Goal: Information Seeking & Learning: Learn about a topic

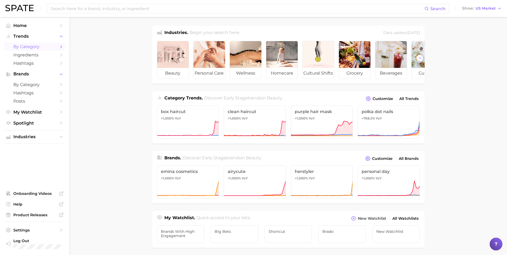
click at [27, 47] on span "by Category" at bounding box center [34, 46] width 43 height 5
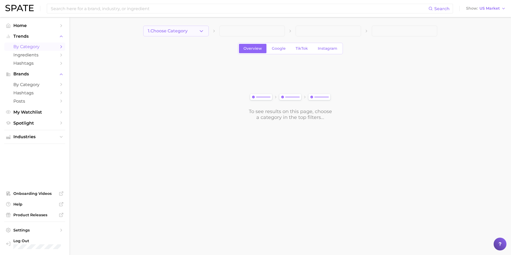
click at [202, 31] on polyline "button" at bounding box center [201, 30] width 3 height 1
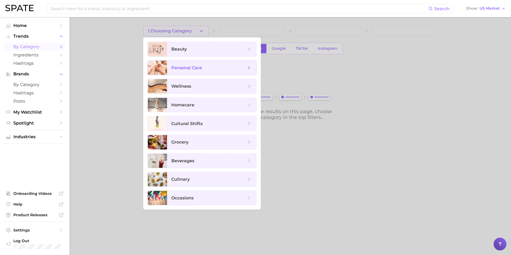
click at [207, 67] on span "personal care" at bounding box center [208, 68] width 75 height 6
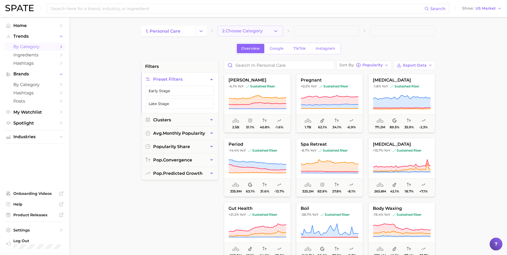
click at [238, 29] on span "2. Choose Category" at bounding box center [242, 31] width 41 height 5
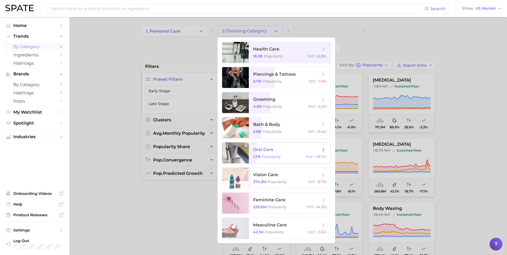
click at [269, 148] on span "oral care" at bounding box center [263, 149] width 20 height 5
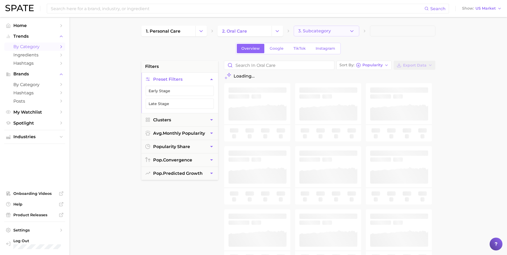
click at [317, 31] on span "3. Subcategory" at bounding box center [314, 31] width 33 height 5
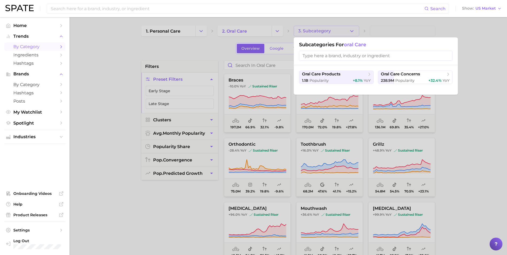
click at [154, 46] on div at bounding box center [253, 127] width 507 height 255
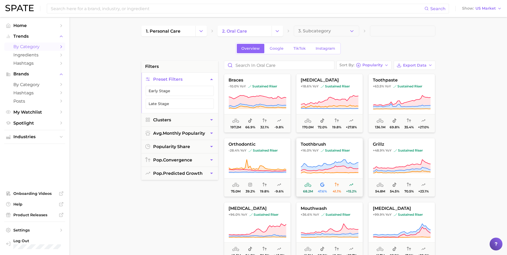
click at [332, 142] on button "toothbrush +16.0% YoY sustained riser 68.2m 47.6% 41.1% +15.2%" at bounding box center [329, 167] width 67 height 59
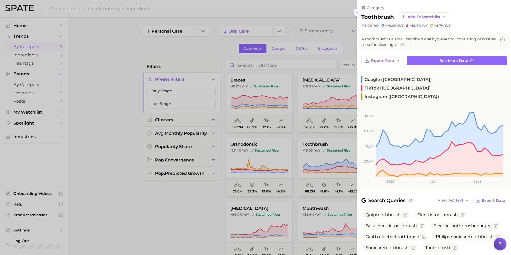
click at [356, 12] on icon at bounding box center [357, 12] width 4 height 4
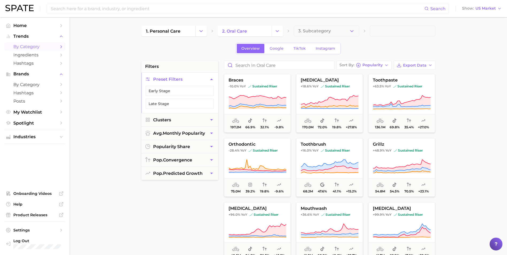
drag, startPoint x: 325, startPoint y: 142, endPoint x: 293, endPoint y: 136, distance: 32.8
click at [380, 80] on span "toothpaste" at bounding box center [401, 80] width 66 height 5
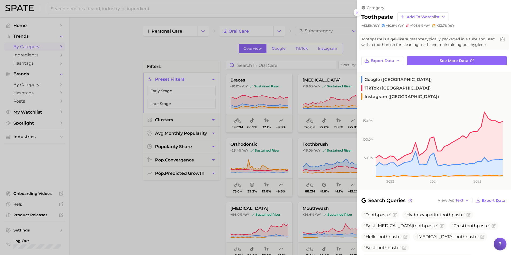
click at [156, 193] on div at bounding box center [255, 127] width 511 height 255
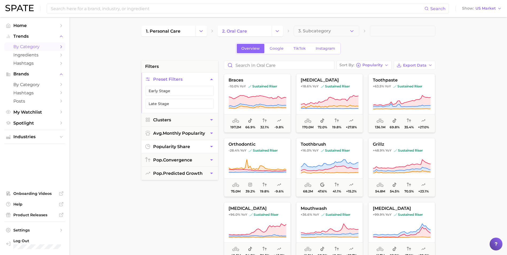
click at [202, 146] on button "popularity share" at bounding box center [179, 146] width 77 height 13
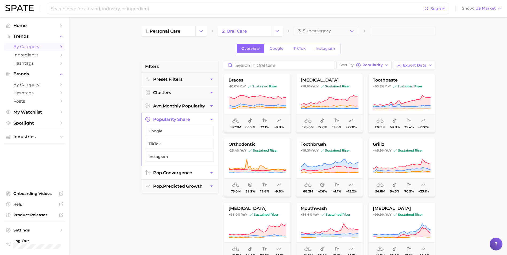
click at [206, 174] on button "pop. convergence" at bounding box center [179, 172] width 77 height 13
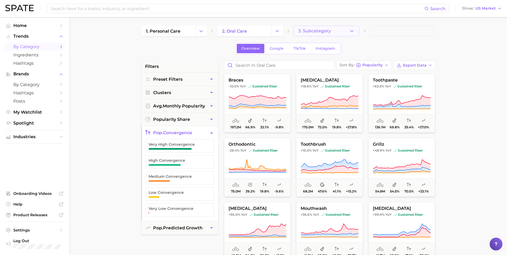
click at [311, 29] on span "3. Subcategory" at bounding box center [314, 31] width 33 height 5
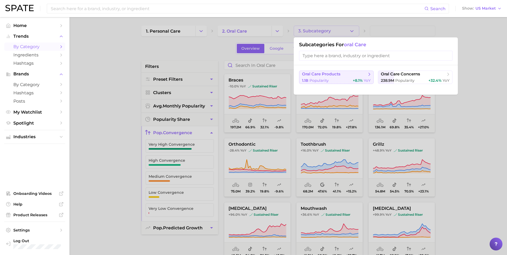
click at [367, 74] on icon at bounding box center [368, 74] width 5 height 5
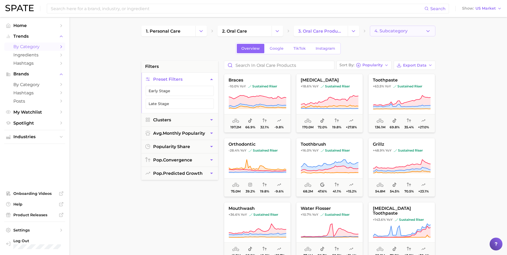
click at [396, 34] on button "4. Subcategory" at bounding box center [402, 31] width 65 height 11
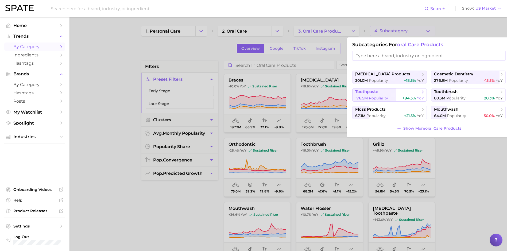
click at [399, 93] on span "toothpaste" at bounding box center [387, 91] width 65 height 5
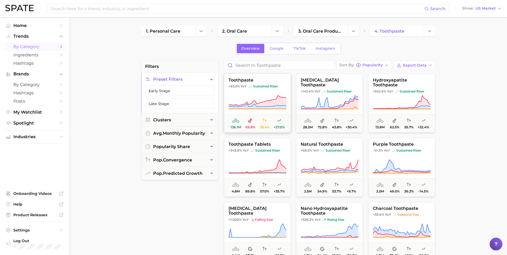
click at [280, 81] on span "toothpaste" at bounding box center [257, 80] width 66 height 5
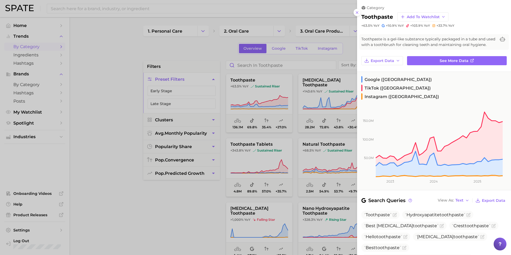
click at [230, 49] on div at bounding box center [255, 127] width 511 height 255
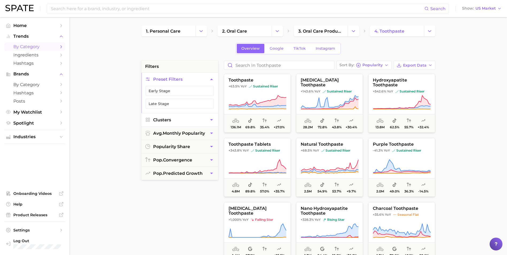
click at [186, 119] on button "Clusters" at bounding box center [179, 119] width 77 height 13
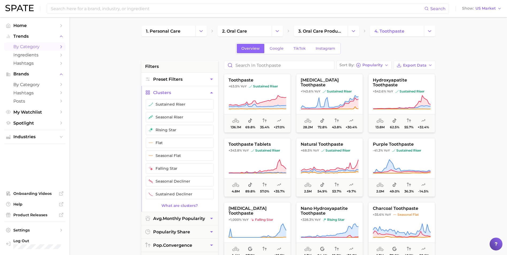
click at [185, 82] on button "Preset Filters" at bounding box center [179, 79] width 77 height 13
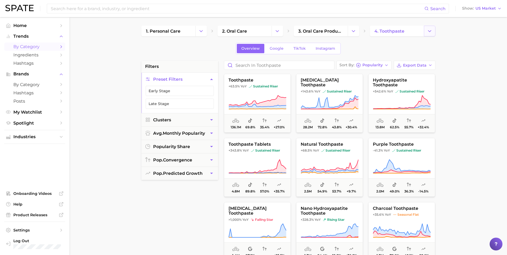
click at [426, 28] on button "Change Category" at bounding box center [428, 31] width 11 height 11
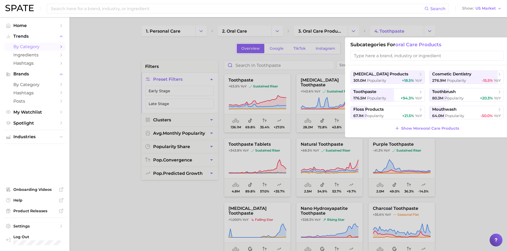
click at [457, 32] on div at bounding box center [253, 125] width 507 height 251
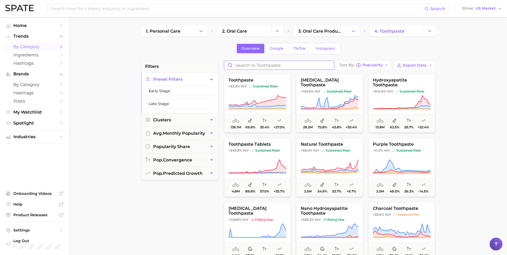
click at [293, 67] on input "Search in toothpaste" at bounding box center [279, 65] width 110 height 9
click at [207, 134] on button "avg. monthly popularity" at bounding box center [179, 133] width 77 height 13
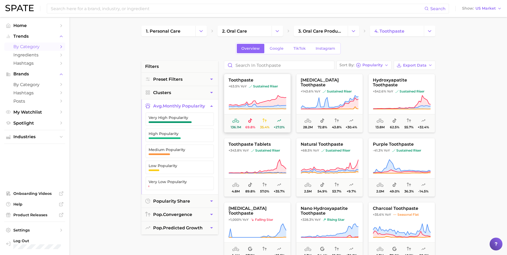
click at [261, 78] on span "toothpaste" at bounding box center [257, 80] width 66 height 5
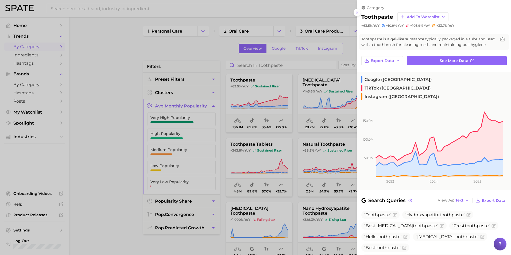
click at [167, 41] on div at bounding box center [255, 127] width 511 height 255
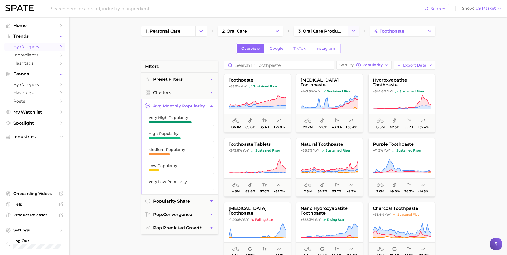
click at [354, 35] on button "Change Category" at bounding box center [352, 31] width 11 height 11
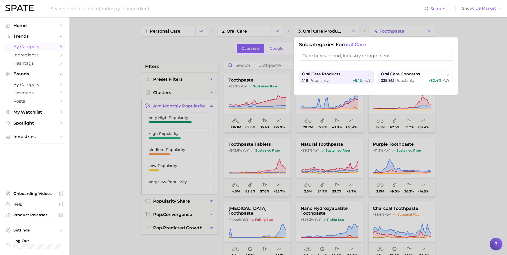
click at [476, 62] on div at bounding box center [253, 127] width 507 height 255
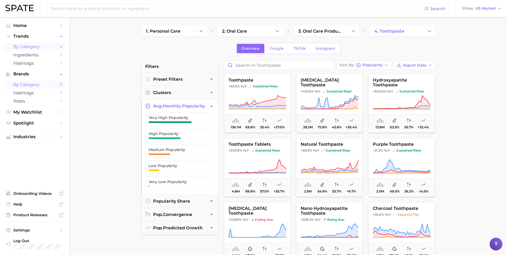
click at [37, 84] on span "by Category" at bounding box center [34, 84] width 43 height 5
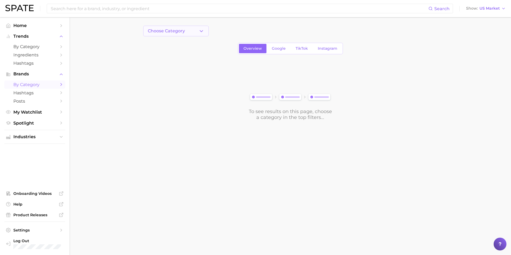
click at [185, 30] on span "Choose Category" at bounding box center [166, 31] width 37 height 5
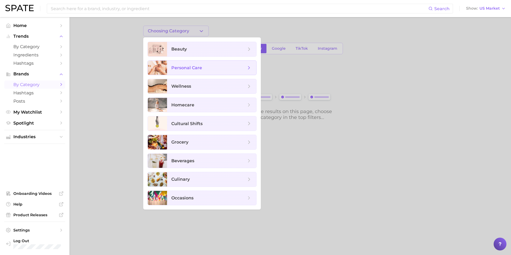
click at [190, 72] on span "personal care" at bounding box center [211, 68] width 89 height 14
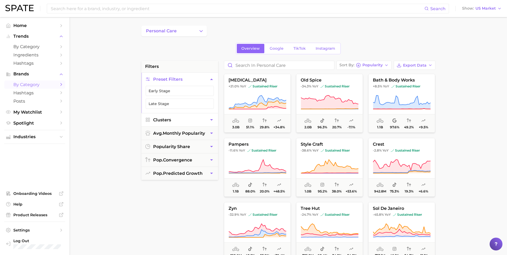
click at [203, 123] on button "Clusters" at bounding box center [179, 119] width 77 height 13
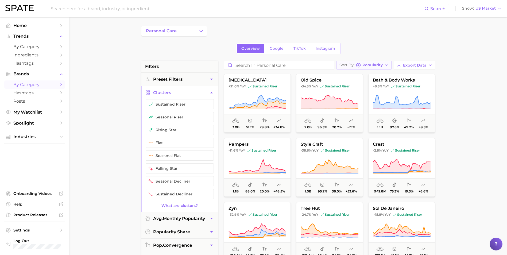
click at [369, 68] on button "Sort By Popularity" at bounding box center [363, 65] width 55 height 9
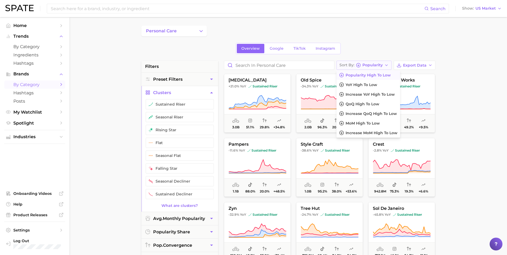
click at [369, 68] on button "Sort By Popularity" at bounding box center [363, 65] width 55 height 9
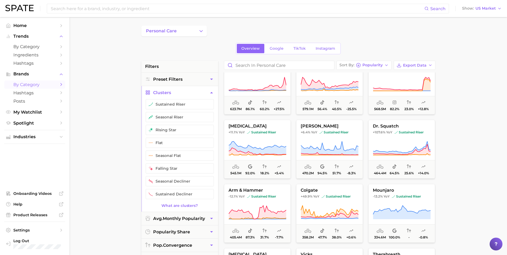
scroll to position [324, 0]
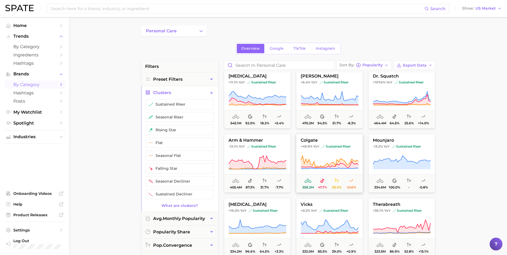
click at [348, 159] on icon at bounding box center [329, 162] width 58 height 15
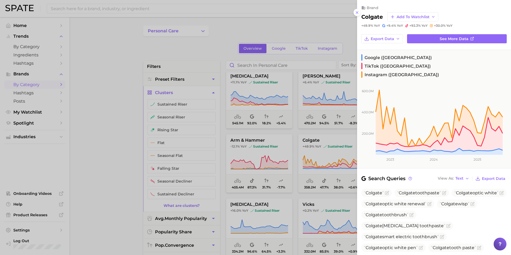
click at [109, 103] on div at bounding box center [255, 127] width 511 height 255
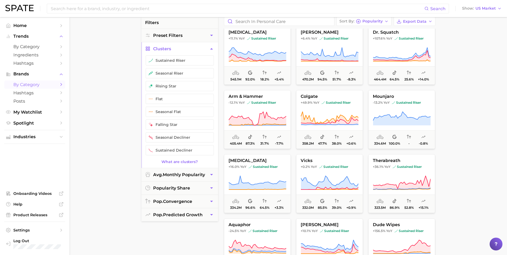
scroll to position [53, 0]
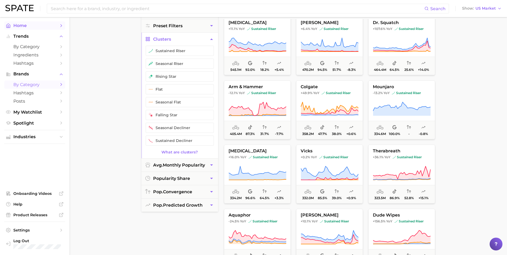
click at [52, 28] on link "Home" at bounding box center [34, 25] width 61 height 8
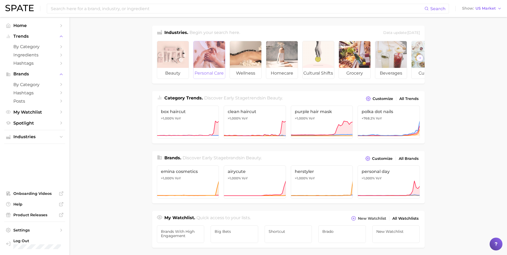
click at [216, 58] on div at bounding box center [209, 54] width 32 height 27
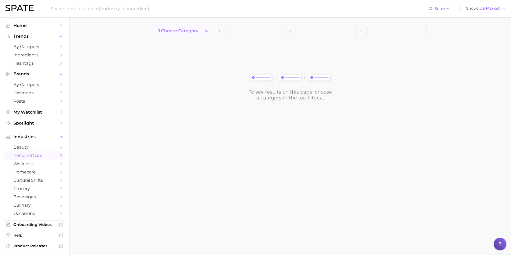
click at [212, 32] on button "1. Choose Category" at bounding box center [184, 31] width 60 height 11
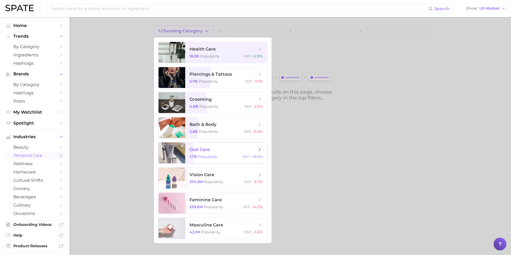
click at [218, 149] on span "oral care" at bounding box center [222, 150] width 67 height 6
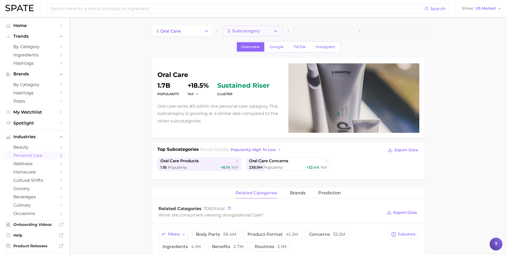
click at [267, 32] on button "2. Subcategory" at bounding box center [253, 31] width 60 height 11
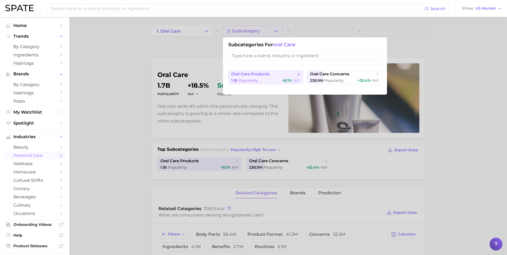
click at [273, 80] on div "1.1b Popularity +8.1% YoY" at bounding box center [265, 80] width 69 height 5
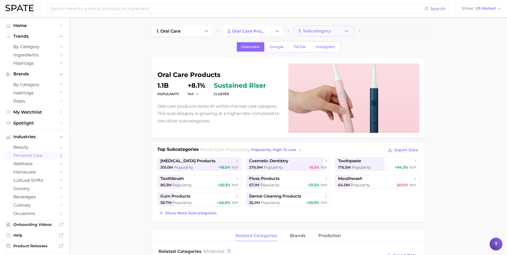
click at [306, 32] on span "3. Subcategory" at bounding box center [314, 31] width 33 height 5
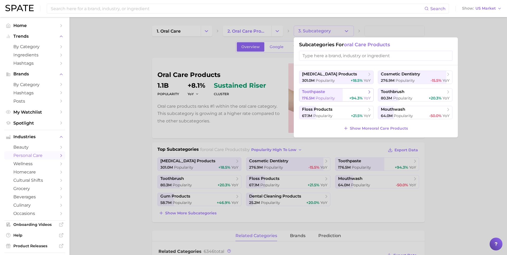
click at [328, 95] on button "toothpaste 176.5m Popularity +94.3% YoY" at bounding box center [336, 94] width 74 height 13
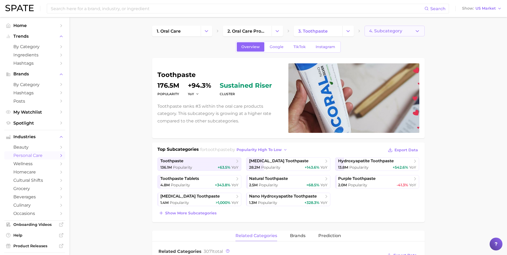
click at [396, 31] on span "4. Subcategory" at bounding box center [385, 31] width 33 height 5
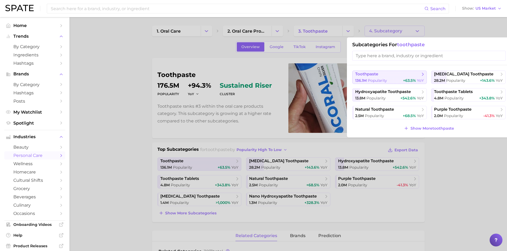
click at [395, 76] on span "toothpaste" at bounding box center [387, 74] width 65 height 5
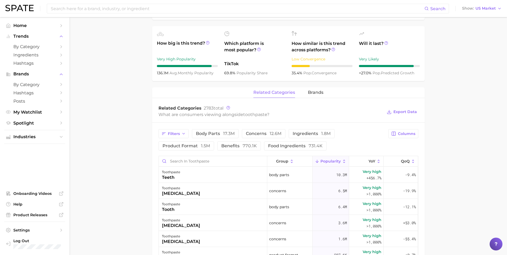
scroll to position [169, 0]
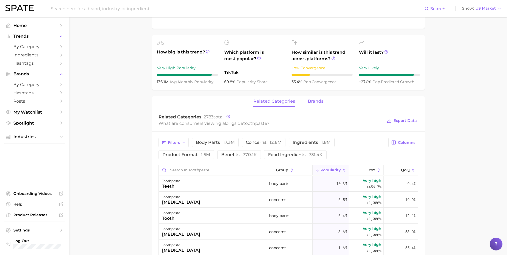
click at [312, 100] on span "brands" at bounding box center [315, 101] width 15 height 5
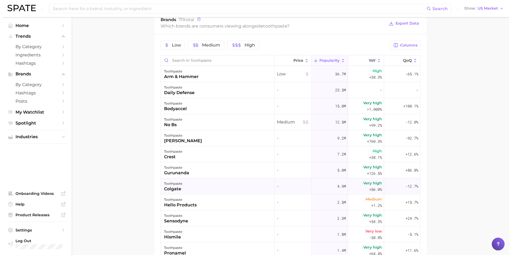
scroll to position [265, 0]
click at [186, 185] on div "toothpaste colgate" at bounding box center [216, 187] width 114 height 16
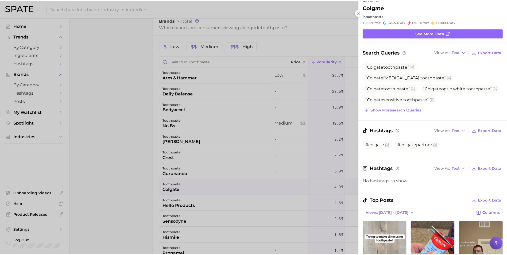
scroll to position [0, 0]
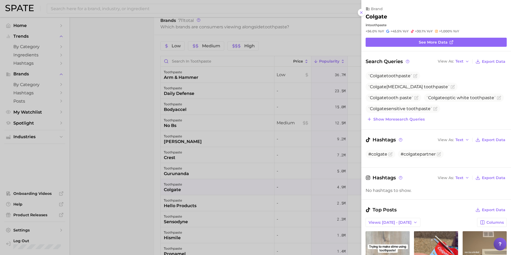
click at [144, 145] on div at bounding box center [255, 127] width 511 height 255
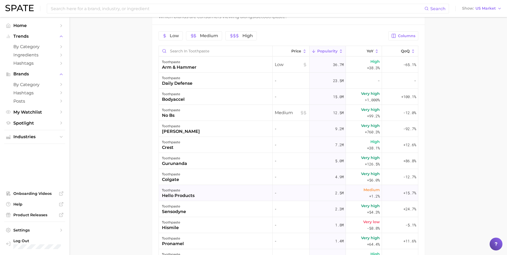
scroll to position [274, 0]
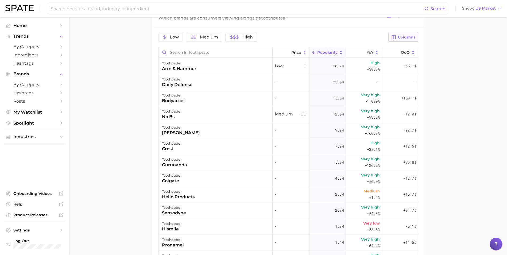
click at [406, 35] on span "Columns" at bounding box center [406, 37] width 17 height 5
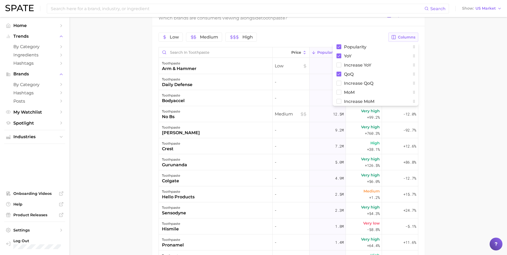
click at [406, 35] on span "Columns" at bounding box center [406, 37] width 17 height 5
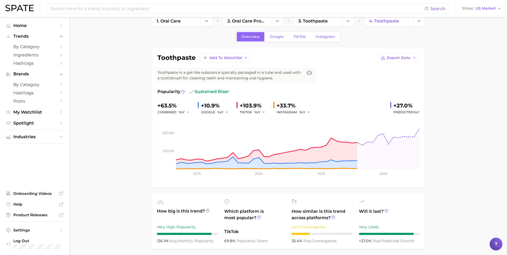
scroll to position [0, 0]
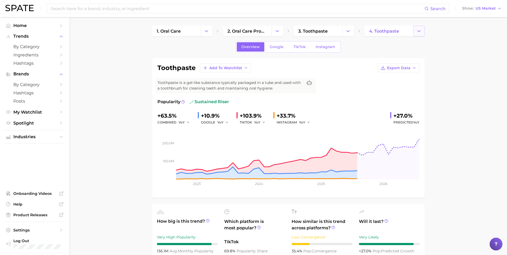
click at [416, 29] on icon "Change Category" at bounding box center [419, 31] width 6 height 6
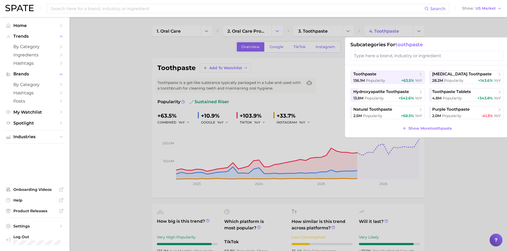
click at [405, 56] on input "search" at bounding box center [426, 56] width 153 height 10
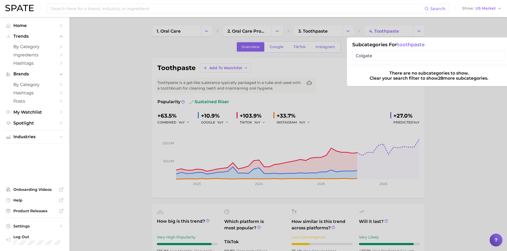
type input "Colgate"
click at [452, 111] on div at bounding box center [253, 125] width 507 height 251
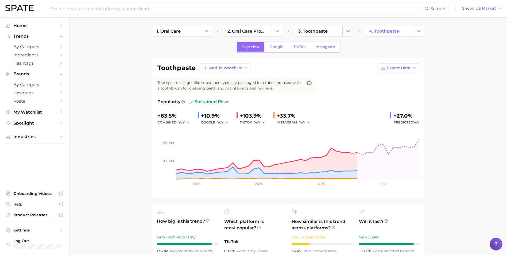
click at [345, 30] on icon "Change Category" at bounding box center [348, 31] width 6 height 6
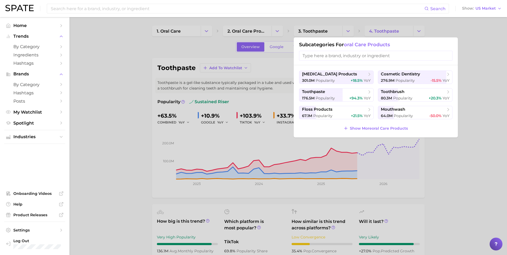
click at [466, 176] on div at bounding box center [253, 127] width 507 height 255
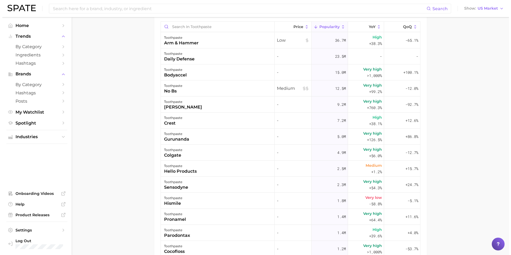
scroll to position [282, 0]
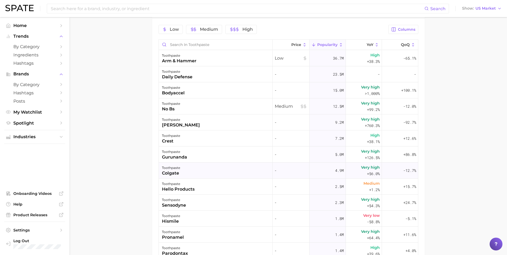
click at [241, 171] on div "toothpaste colgate" at bounding box center [216, 170] width 114 height 16
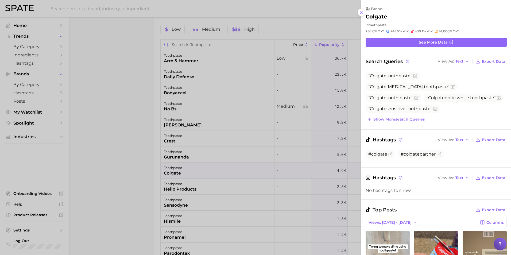
scroll to position [0, 0]
click at [442, 42] on span "See more data" at bounding box center [432, 42] width 29 height 5
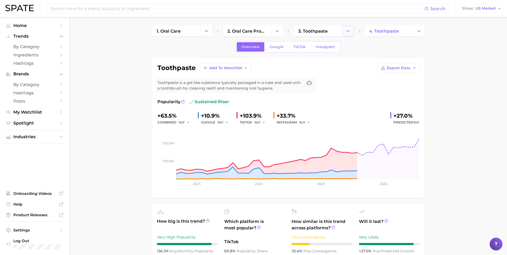
click at [346, 30] on icon "Change Category" at bounding box center [348, 31] width 6 height 6
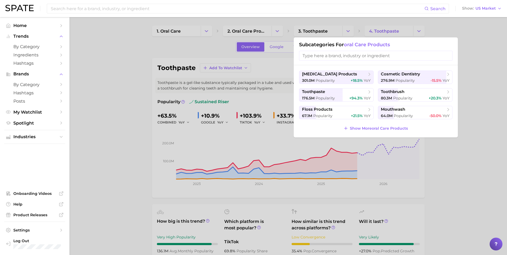
click at [420, 29] on div at bounding box center [253, 127] width 507 height 255
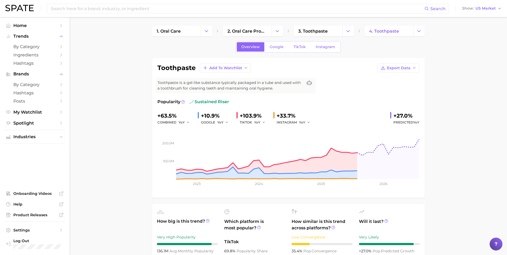
click at [420, 29] on icon "Change Category" at bounding box center [419, 31] width 6 height 6
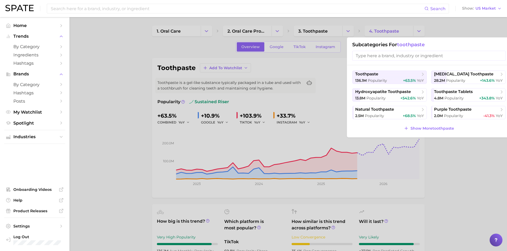
click at [333, 32] on div at bounding box center [253, 125] width 507 height 251
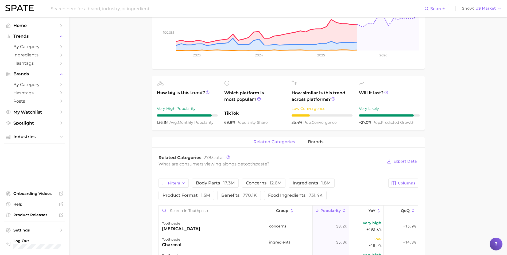
scroll to position [134, 0]
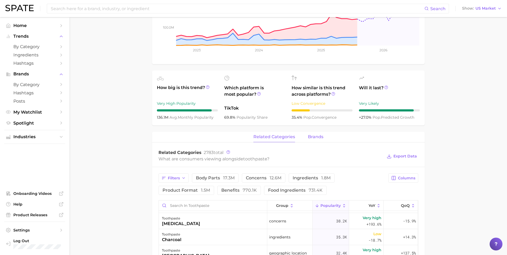
click at [321, 135] on span "brands" at bounding box center [315, 136] width 15 height 5
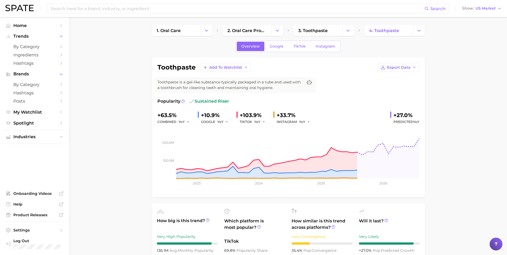
scroll to position [0, 0]
click at [343, 31] on button "Change Category" at bounding box center [347, 31] width 11 height 11
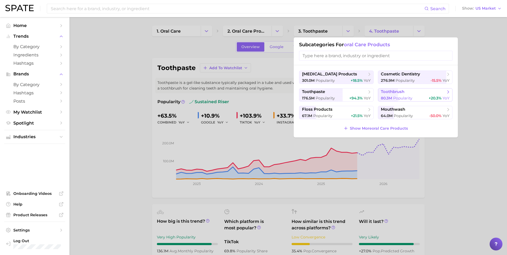
click at [405, 95] on button "toothbrush 80.3m Popularity +20.3% YoY" at bounding box center [415, 94] width 74 height 13
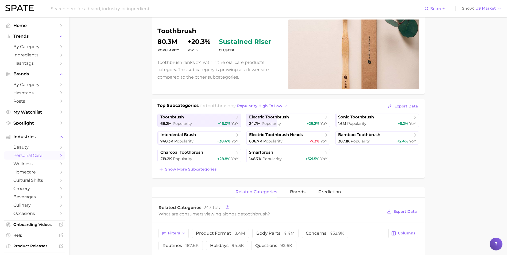
scroll to position [45, 0]
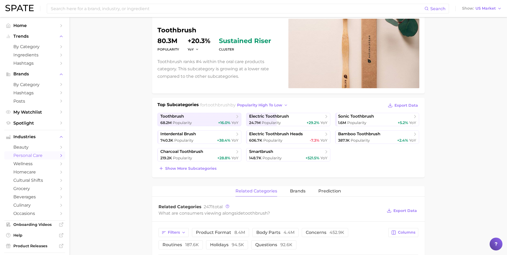
click at [140, 139] on main "1. oral care 2. oral care products 3. toothbrush 4. Subcategory Overview Google…" at bounding box center [287, 257] width 437 height 570
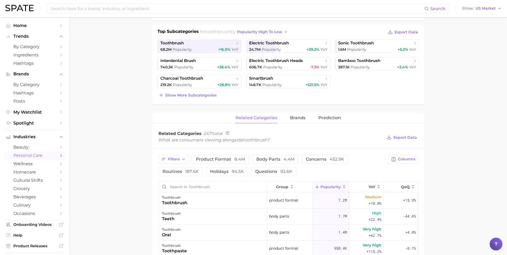
scroll to position [116, 0]
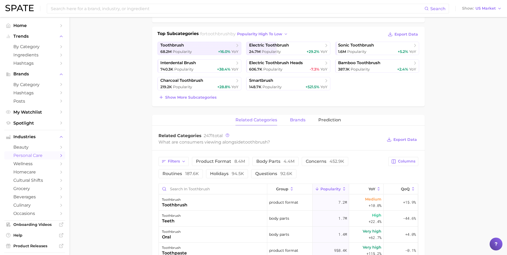
click at [292, 119] on span "brands" at bounding box center [297, 119] width 15 height 5
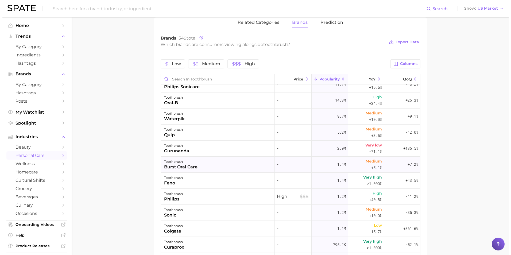
scroll to position [27, 0]
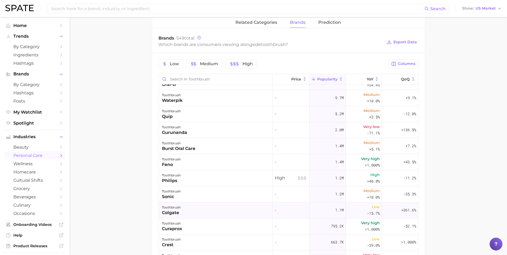
click at [201, 210] on div "toothbrush colgate" at bounding box center [216, 210] width 114 height 16
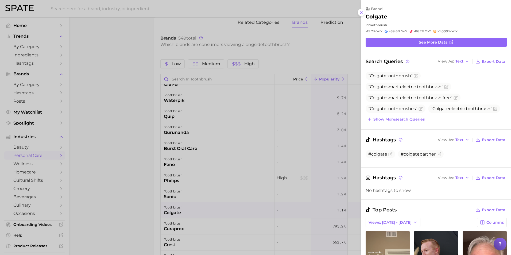
scroll to position [0, 0]
click at [432, 42] on span "See more data" at bounding box center [432, 42] width 29 height 5
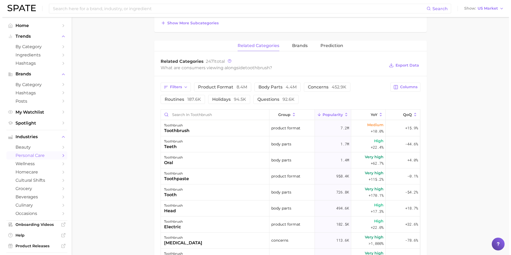
scroll to position [222, 0]
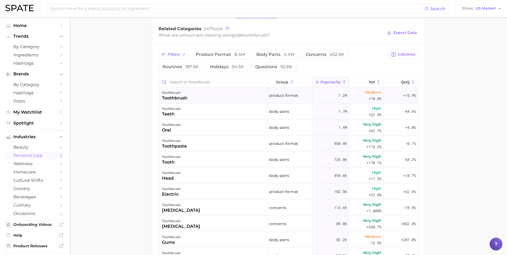
click at [210, 94] on div "toothbrush toothbrush" at bounding box center [213, 96] width 108 height 16
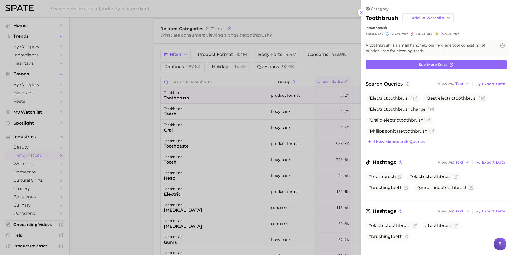
scroll to position [0, 0]
click at [431, 62] on span "See more data" at bounding box center [432, 64] width 29 height 5
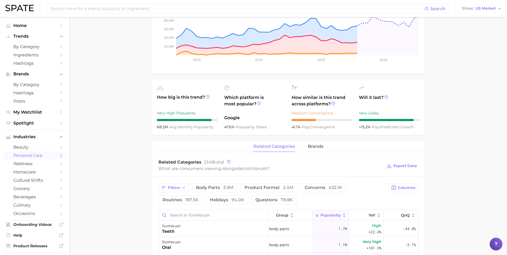
scroll to position [125, 0]
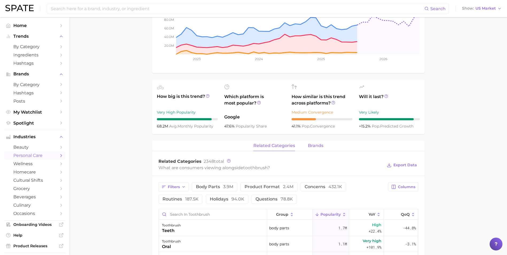
click at [320, 143] on span "brands" at bounding box center [315, 145] width 15 height 5
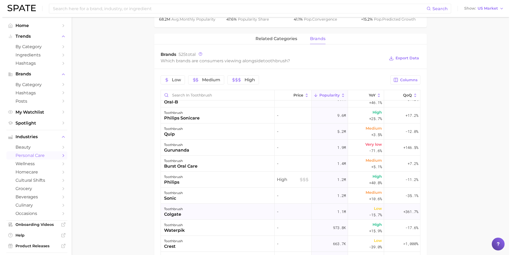
scroll to position [18, 0]
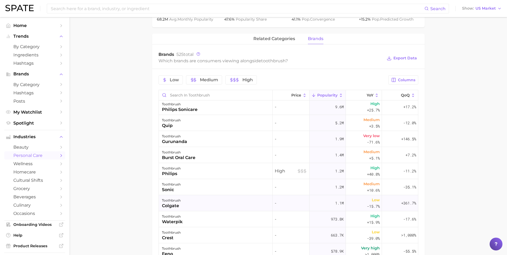
click at [230, 202] on div "toothbrush colgate" at bounding box center [216, 203] width 114 height 16
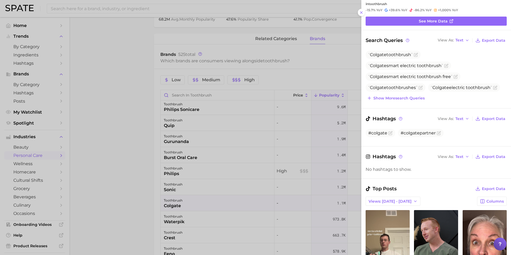
scroll to position [0, 0]
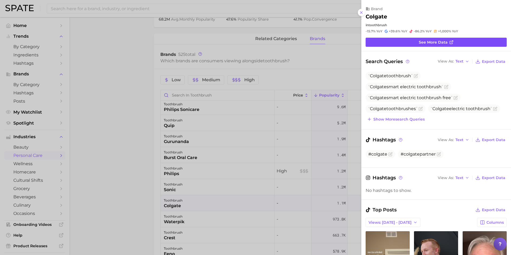
click at [438, 43] on span "See more data" at bounding box center [432, 42] width 29 height 5
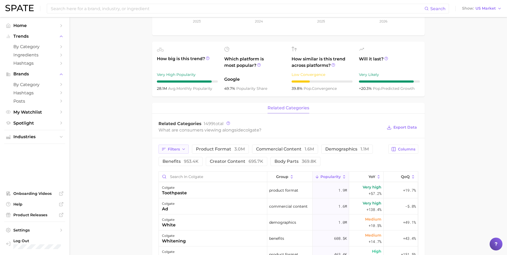
click at [176, 151] on span "Filters" at bounding box center [174, 149] width 12 height 5
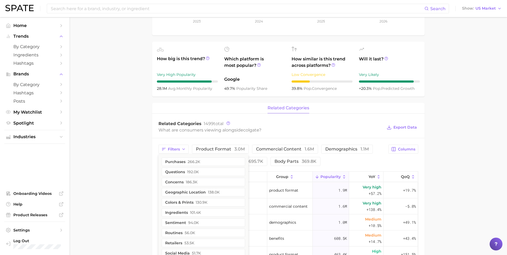
click at [142, 145] on main "Overview Google TikTok Instagram brand colgate Add to Watchlist Export Data Pop…" at bounding box center [287, 171] width 437 height 575
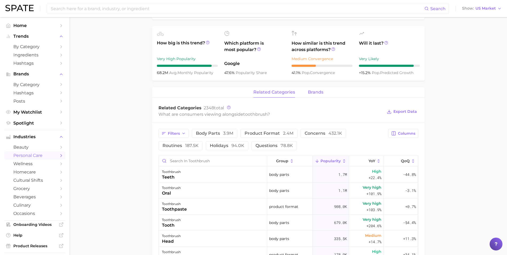
click at [321, 92] on span "brands" at bounding box center [315, 92] width 15 height 5
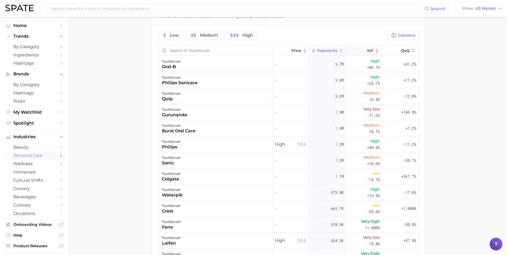
click at [361, 50] on icon at bounding box center [363, 50] width 5 height 5
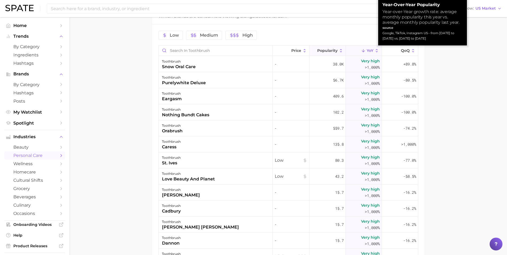
click at [331, 51] on span "Popularity" at bounding box center [327, 50] width 20 height 4
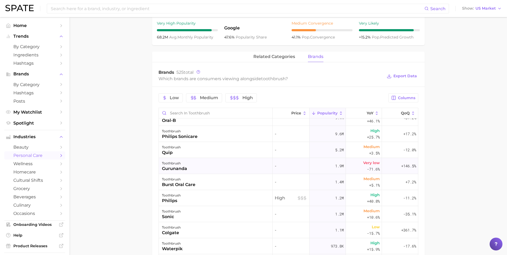
scroll to position [18, 0]
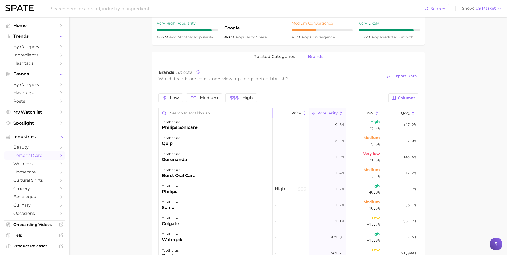
click at [180, 114] on input "Search in toothbrush" at bounding box center [215, 113] width 113 height 10
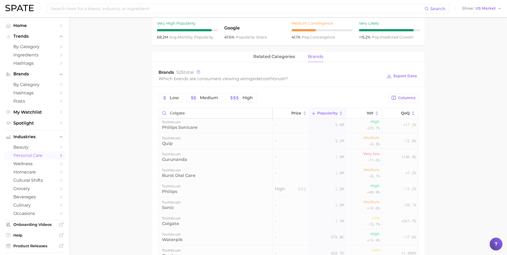
scroll to position [0, 0]
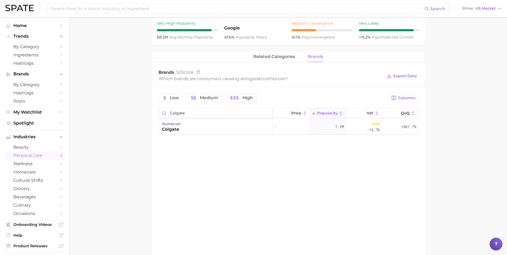
type input "Colgate"
click at [128, 148] on main "1. oral care 2. oral care products 3. toothbrush 4. toothbrush Overview Google …" at bounding box center [287, 50] width 437 height 495
click at [133, 111] on main "1. oral care 2. oral care products 3. toothbrush 4. toothbrush Overview Google …" at bounding box center [287, 50] width 437 height 495
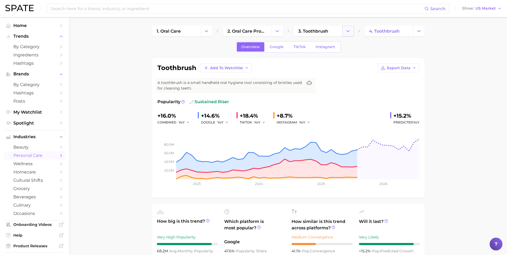
click at [346, 28] on icon "Change Category" at bounding box center [348, 31] width 6 height 6
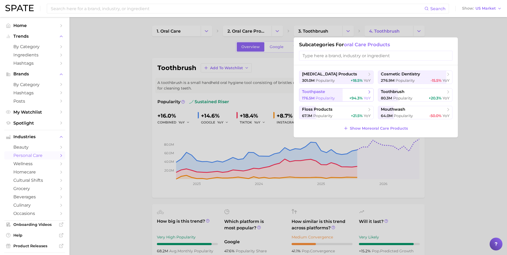
click at [334, 98] on span "Popularity" at bounding box center [324, 98] width 19 height 5
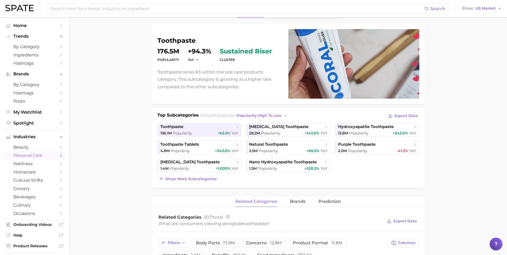
scroll to position [62, 0]
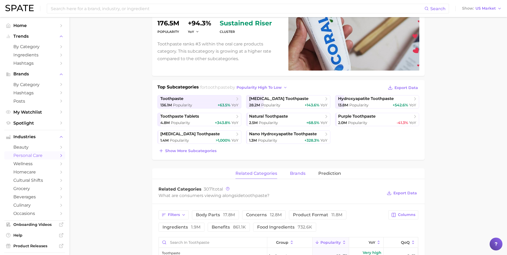
click at [294, 174] on span "brands" at bounding box center [297, 173] width 15 height 5
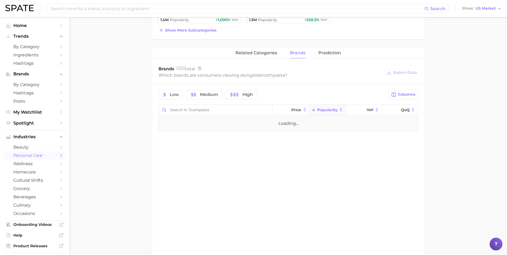
scroll to position [187, 0]
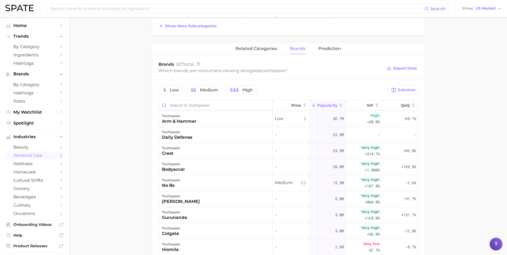
click at [190, 108] on input "Search in toothpaste" at bounding box center [215, 105] width 113 height 10
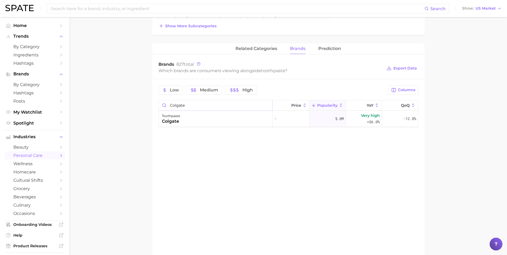
type input "Colgate"
click at [124, 145] on main "1. oral care 2. oral care products 3. toothpaste 4. Subcategory Overview Google…" at bounding box center [287, 60] width 437 height 461
click at [128, 89] on main "1. oral care 2. oral care products 3. toothpaste 4. Subcategory Overview Google…" at bounding box center [287, 60] width 437 height 461
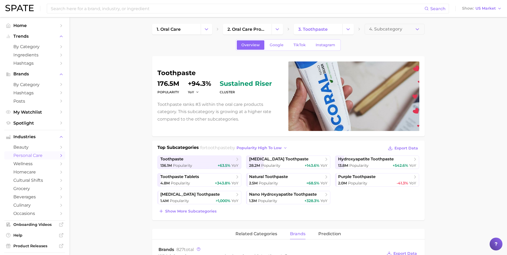
scroll to position [0, 0]
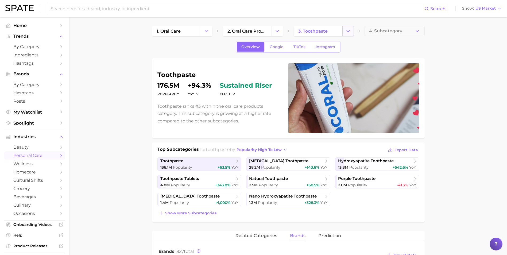
click at [344, 32] on button "Change Category" at bounding box center [347, 31] width 11 height 11
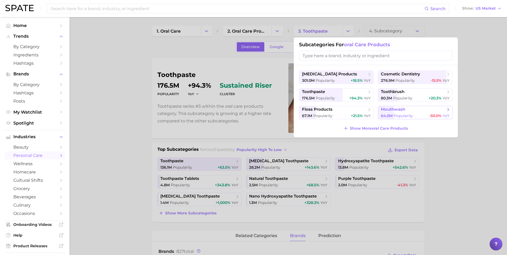
click at [399, 115] on span "Popularity" at bounding box center [402, 115] width 19 height 5
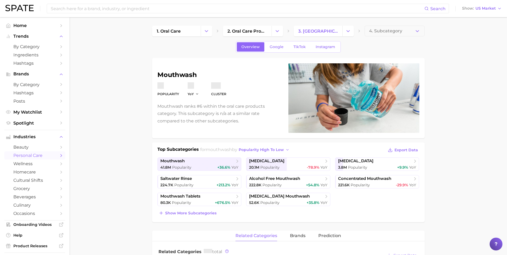
click at [132, 209] on main "1. oral care 2. oral care products 3. mouthwash 4. Subcategory Overview Google …" at bounding box center [287, 247] width 437 height 461
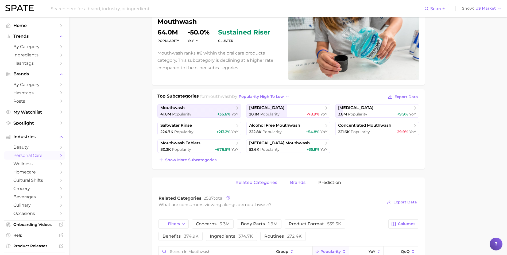
scroll to position [53, 0]
click at [301, 183] on span "brands" at bounding box center [297, 182] width 15 height 5
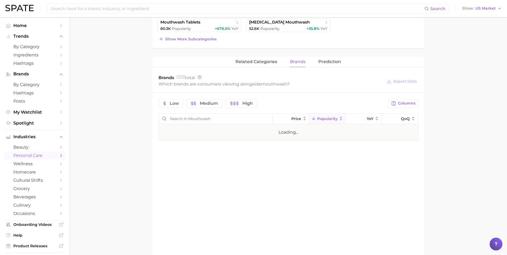
scroll to position [178, 0]
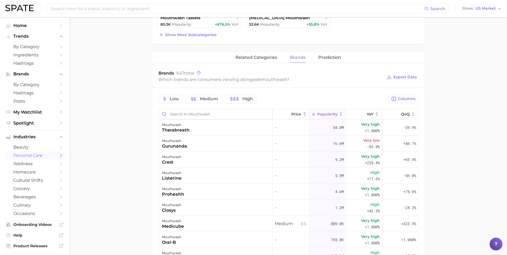
click at [204, 115] on input "Search in mouthwash" at bounding box center [215, 114] width 113 height 10
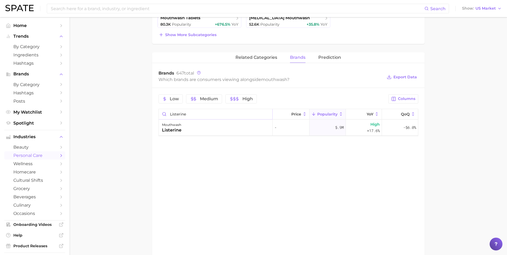
type input "listerine"
click at [134, 140] on main "1. oral care 2. oral care products 3. mouthwash 4. Subcategory Overview Google …" at bounding box center [287, 69] width 437 height 461
drag, startPoint x: 203, startPoint y: 115, endPoint x: 168, endPoint y: 113, distance: 34.8
click at [168, 113] on input "listerine" at bounding box center [215, 114] width 113 height 10
click at [266, 114] on input "listerine" at bounding box center [215, 114] width 113 height 10
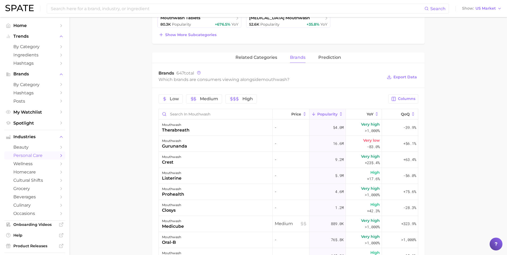
click at [171, 93] on div "Low Medium High Columns Price Popularity YoY QoQ mouthwash therabreath - 54.0m …" at bounding box center [288, 229] width 272 height 282
click at [91, 99] on main "1. oral care 2. oral care products 3. mouthwash 4. Subcategory Overview Google …" at bounding box center [287, 118] width 437 height 558
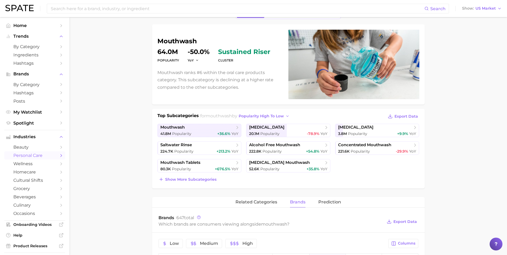
scroll to position [0, 0]
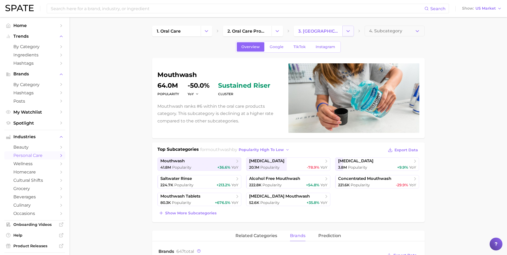
click at [344, 31] on button "Change Category" at bounding box center [347, 31] width 11 height 11
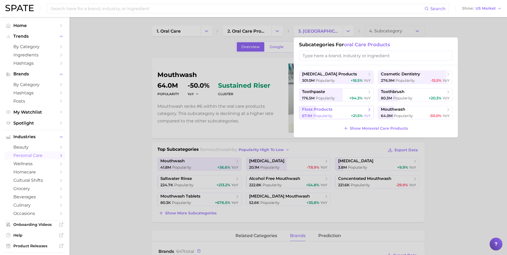
click at [362, 110] on span "floss products" at bounding box center [334, 109] width 65 height 5
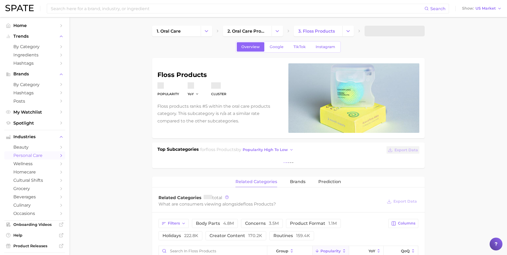
click at [142, 155] on main "1. oral care 2. oral care products 3. floss products Overview Google TikTok Ins…" at bounding box center [287, 220] width 437 height 407
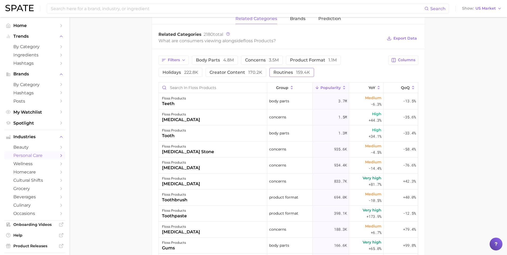
scroll to position [196, 0]
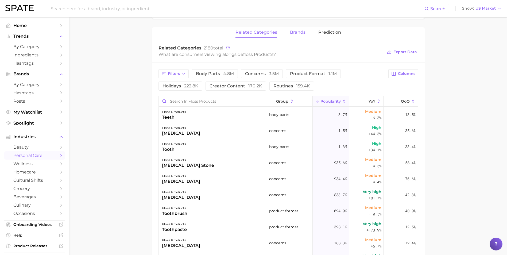
click at [292, 31] on span "brands" at bounding box center [297, 32] width 15 height 5
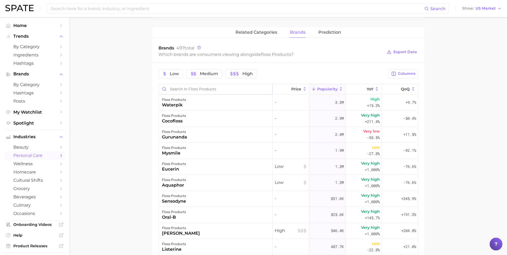
click at [197, 89] on input "Search in floss products" at bounding box center [215, 89] width 113 height 10
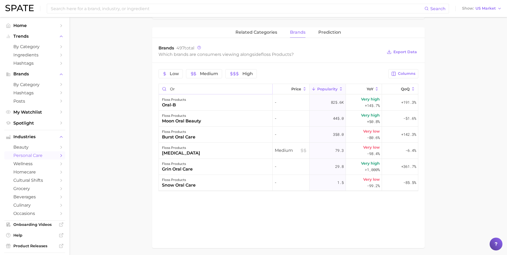
type input "O"
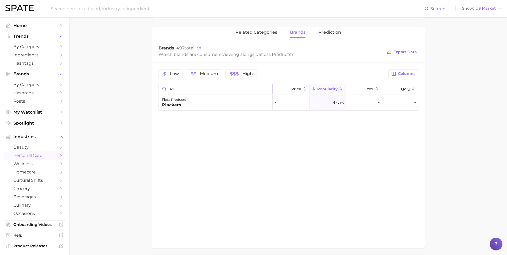
type input "P"
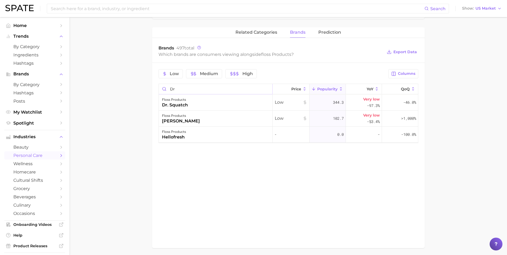
type input "D"
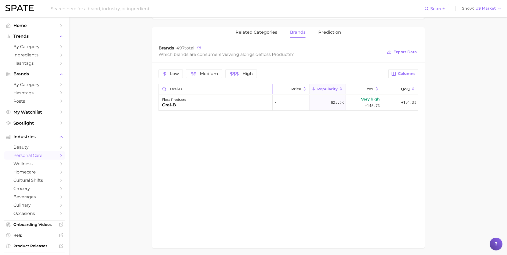
type input "Oral-B"
click at [120, 126] on main "1. oral care 2. oral care products 3. floss products 4. Subcategory Overview Go…" at bounding box center [287, 47] width 437 height 453
click at [110, 87] on main "1. oral care 2. oral care products 3. floss products 4. Subcategory Overview Go…" at bounding box center [287, 47] width 437 height 453
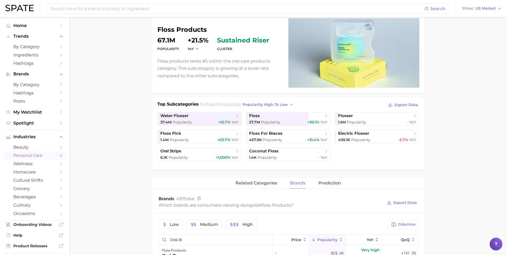
scroll to position [45, 0]
click at [163, 124] on span "37.4m" at bounding box center [165, 122] width 11 height 5
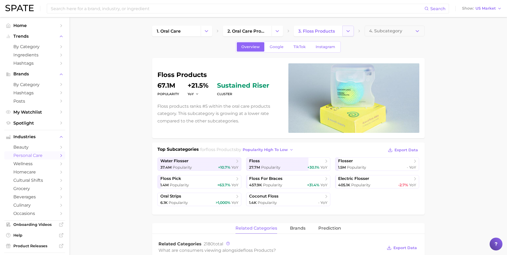
click at [350, 28] on button "Change Category" at bounding box center [347, 31] width 11 height 11
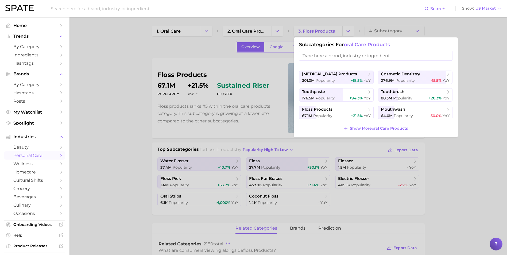
click at [370, 52] on input "search" at bounding box center [375, 56] width 153 height 10
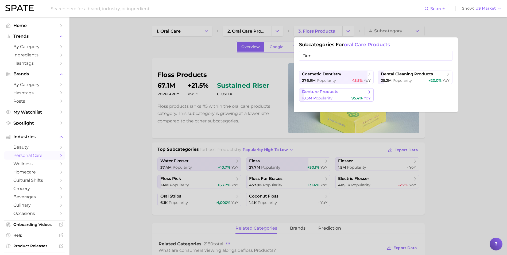
type input "Den"
click at [352, 92] on span "denture products" at bounding box center [334, 91] width 65 height 5
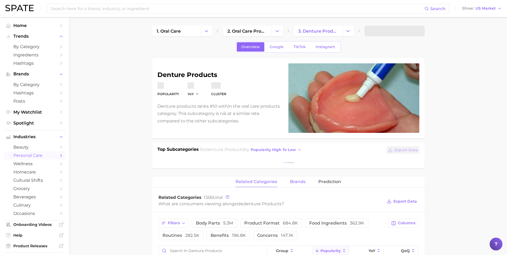
click at [296, 182] on span "brands" at bounding box center [297, 181] width 15 height 5
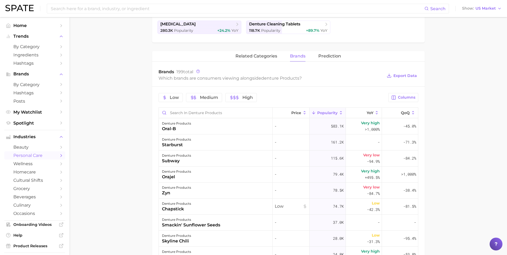
scroll to position [142, 0]
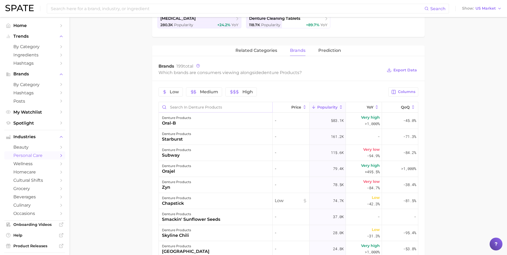
click at [180, 104] on input "Search in denture products" at bounding box center [215, 107] width 113 height 10
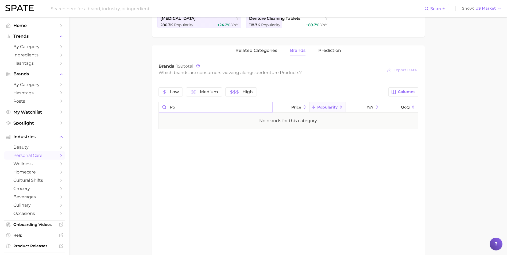
type input "P"
type input "F"
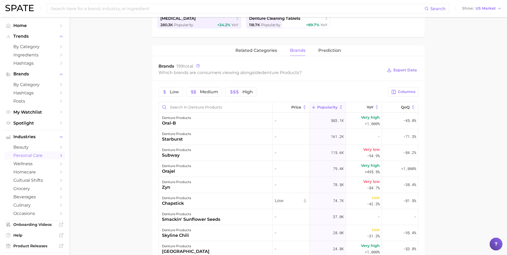
click at [111, 188] on main "1. oral care 2. oral care products 3. denture products 4. Subcategory Overview …" at bounding box center [287, 132] width 437 height 515
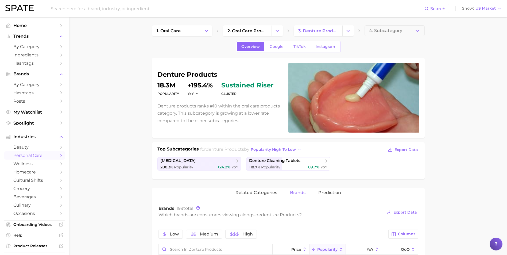
scroll to position [0, 0]
click at [350, 33] on icon "Change Category" at bounding box center [348, 31] width 6 height 6
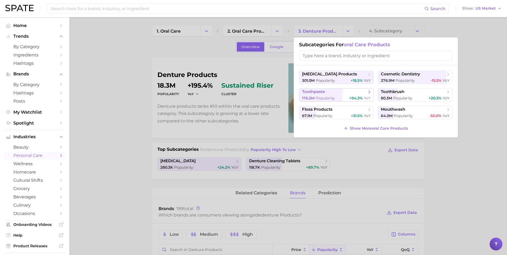
click at [339, 93] on span "toothpaste" at bounding box center [334, 91] width 65 height 5
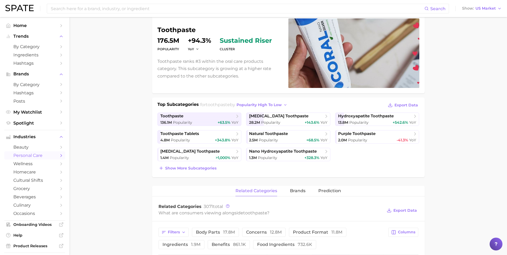
scroll to position [53, 0]
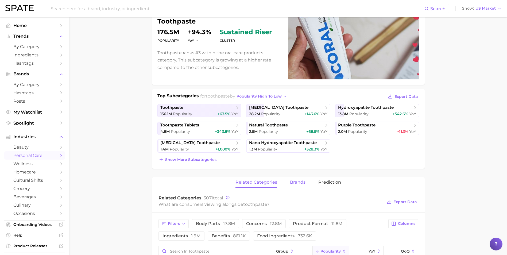
click at [297, 179] on button "brands" at bounding box center [297, 182] width 15 height 10
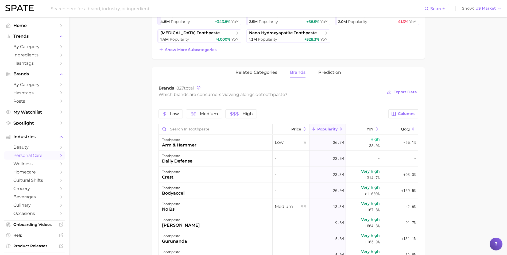
scroll to position [169, 0]
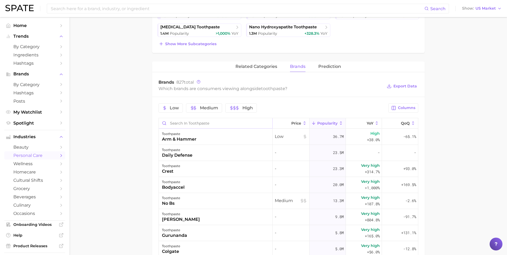
click at [190, 123] on input "Search in toothpaste" at bounding box center [215, 123] width 113 height 10
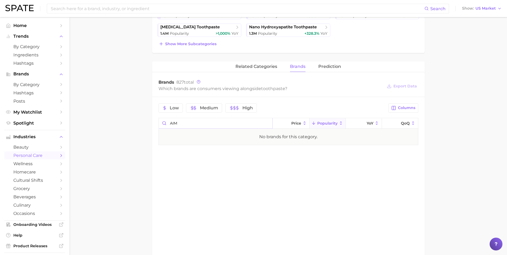
scroll to position [0, 0]
drag, startPoint x: 187, startPoint y: 125, endPoint x: 162, endPoint y: 126, distance: 24.8
click at [162, 126] on input "AIM" at bounding box center [215, 123] width 113 height 10
type input "Equate"
click at [267, 123] on input "Equate" at bounding box center [215, 123] width 113 height 10
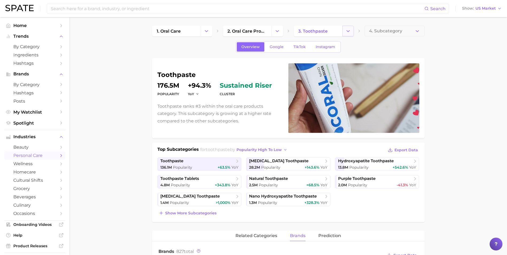
click at [347, 31] on icon "Change Category" at bounding box center [348, 31] width 6 height 6
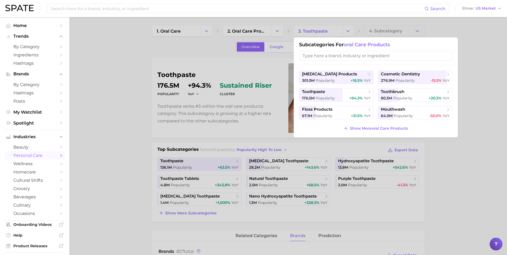
click at [355, 57] on input "search" at bounding box center [375, 56] width 153 height 10
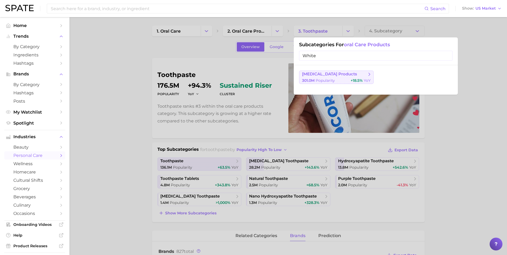
type input "White"
click at [362, 76] on span "[MEDICAL_DATA] products" at bounding box center [334, 74] width 65 height 5
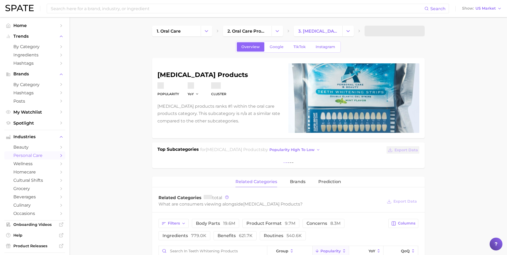
click at [125, 166] on main "1. oral care 2. oral care products 3. [MEDICAL_DATA] products Overview Google T…" at bounding box center [287, 220] width 437 height 407
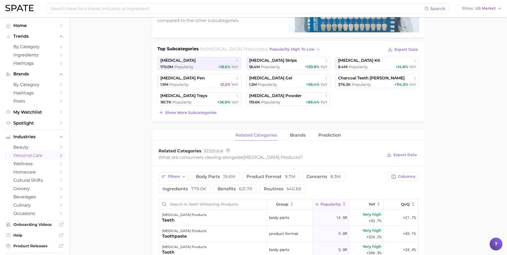
scroll to position [107, 0]
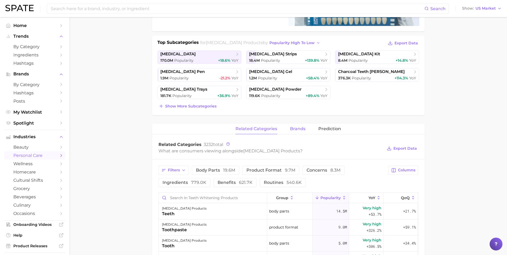
click at [298, 131] on span "brands" at bounding box center [297, 128] width 15 height 5
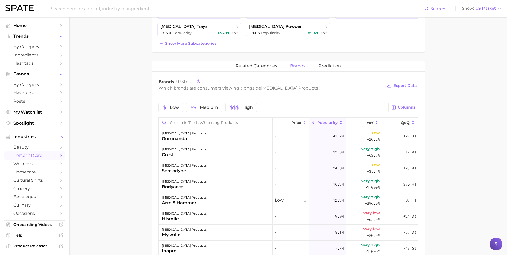
scroll to position [169, 0]
click at [204, 123] on input "Search in teeth whitening products" at bounding box center [215, 123] width 113 height 10
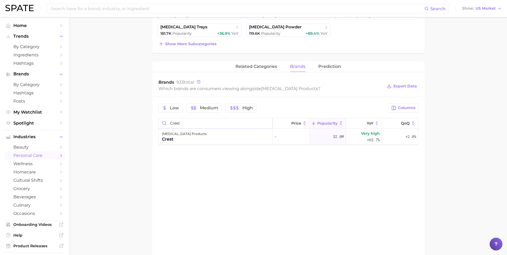
type input "Crest"
click at [127, 175] on main "1. oral care 2. oral care products 3. [MEDICAL_DATA] products 4. Subcategory Ov…" at bounding box center [287, 78] width 437 height 461
